Goal: Navigation & Orientation: Find specific page/section

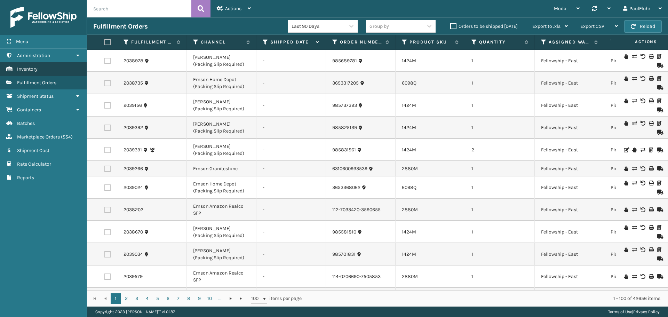
click at [26, 65] on link "Inventory" at bounding box center [43, 69] width 87 height 14
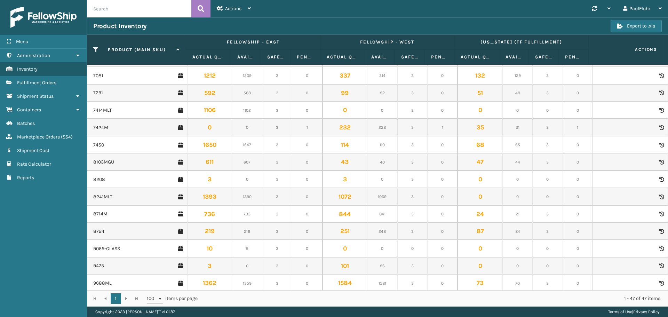
scroll to position [588, 0]
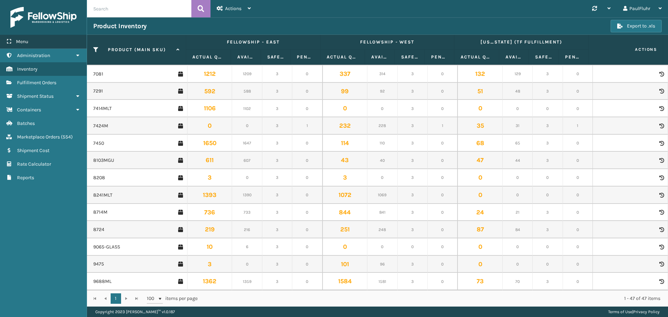
click at [21, 39] on span "Menu" at bounding box center [22, 42] width 12 height 6
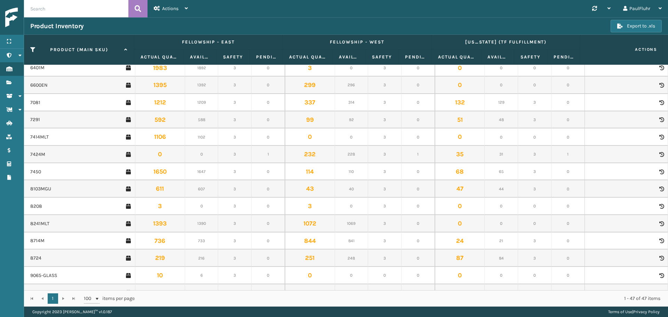
scroll to position [414, 0]
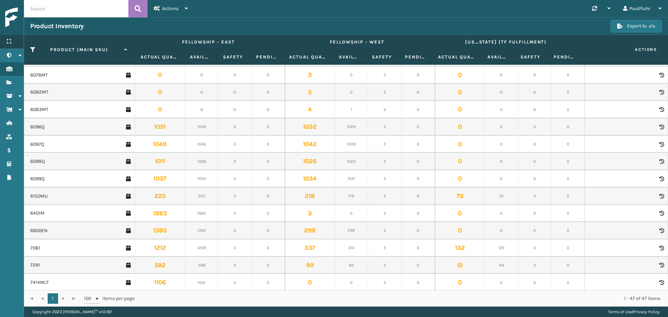
click at [9, 40] on icon at bounding box center [9, 41] width 6 height 5
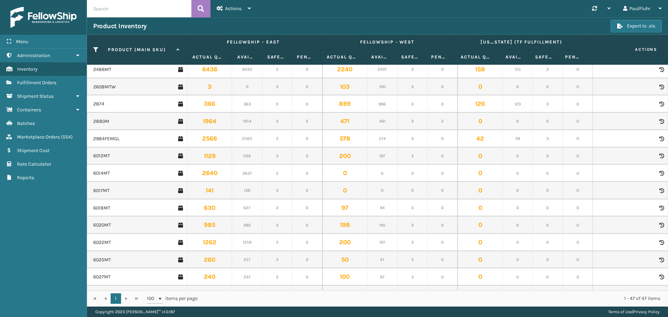
scroll to position [65, 0]
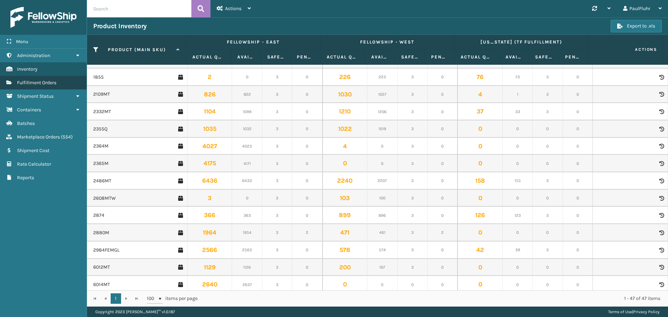
click at [42, 81] on span "Fulfillment Orders" at bounding box center [36, 83] width 39 height 6
